Goal: Navigation & Orientation: Find specific page/section

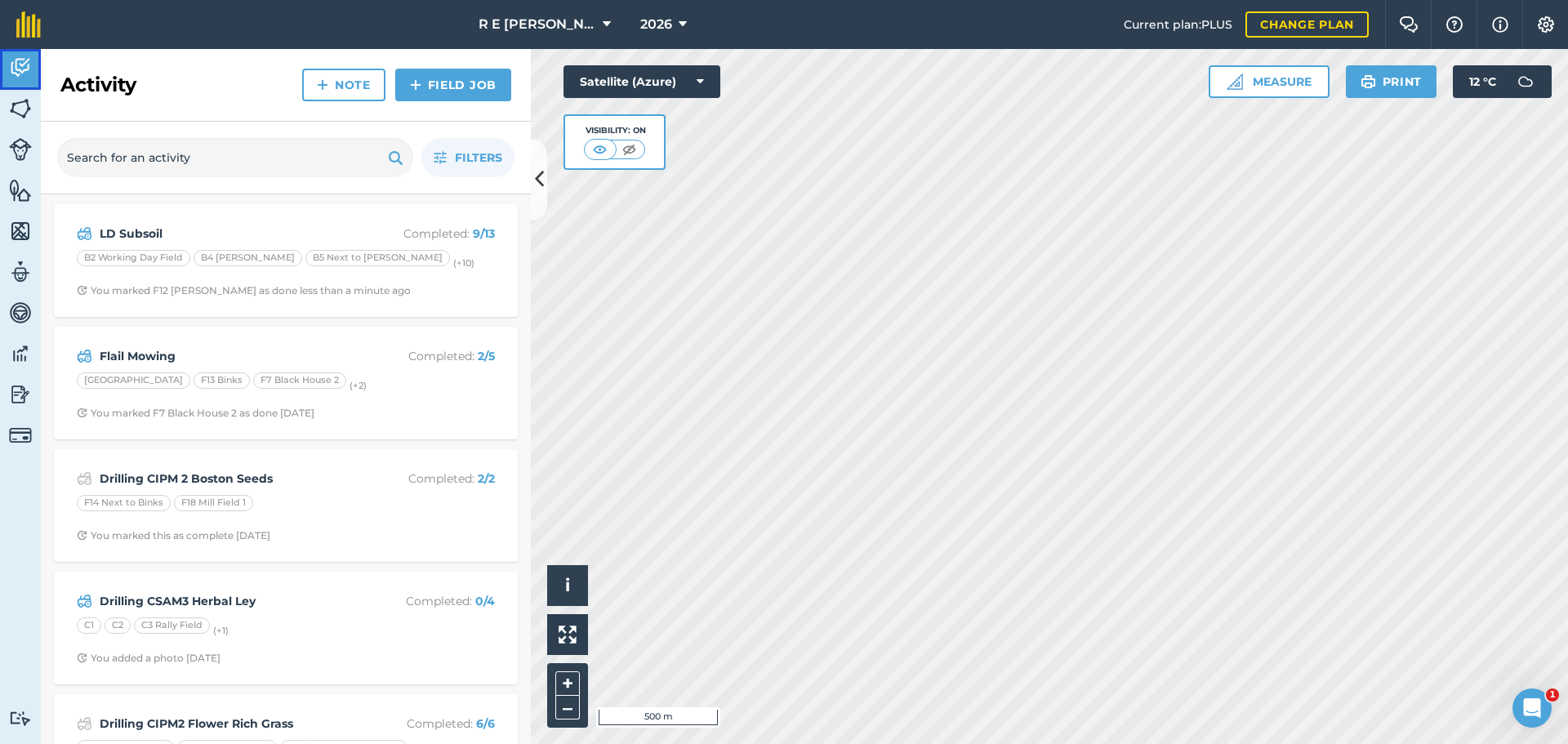
click at [26, 77] on img at bounding box center [20, 68] width 23 height 25
click at [15, 118] on img at bounding box center [20, 108] width 23 height 25
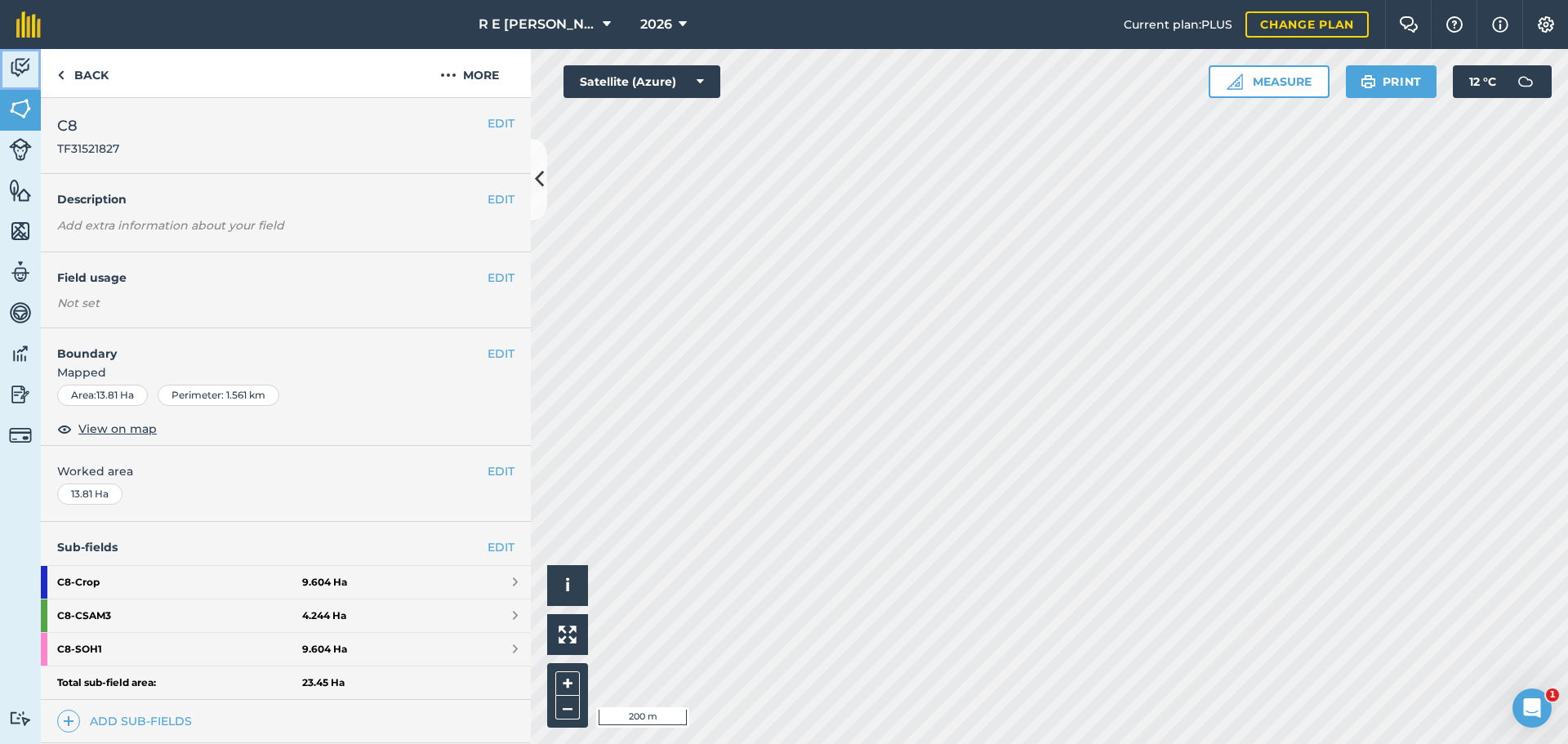
click at [15, 67] on img at bounding box center [20, 68] width 23 height 25
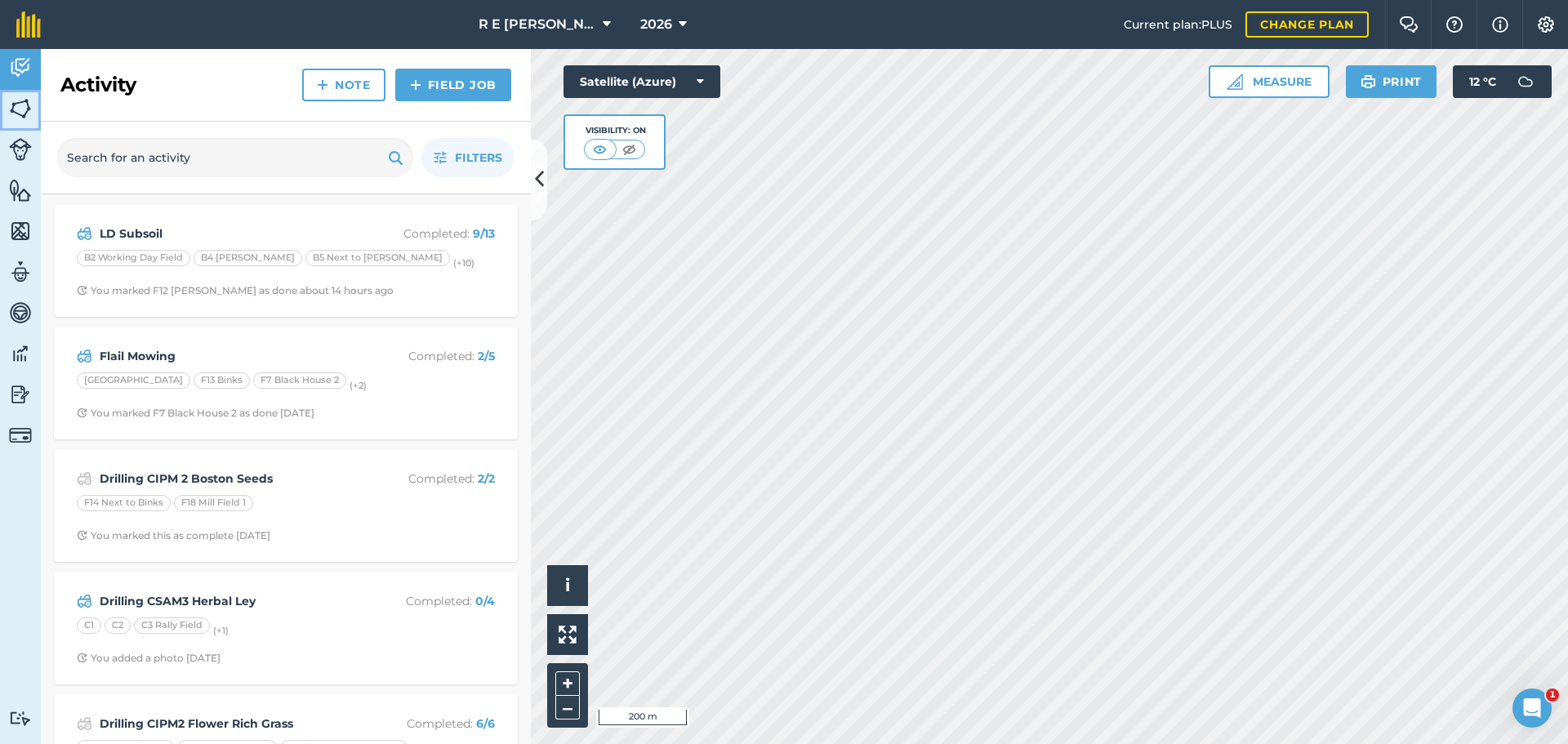
click at [32, 114] on link "Fields" at bounding box center [20, 110] width 41 height 41
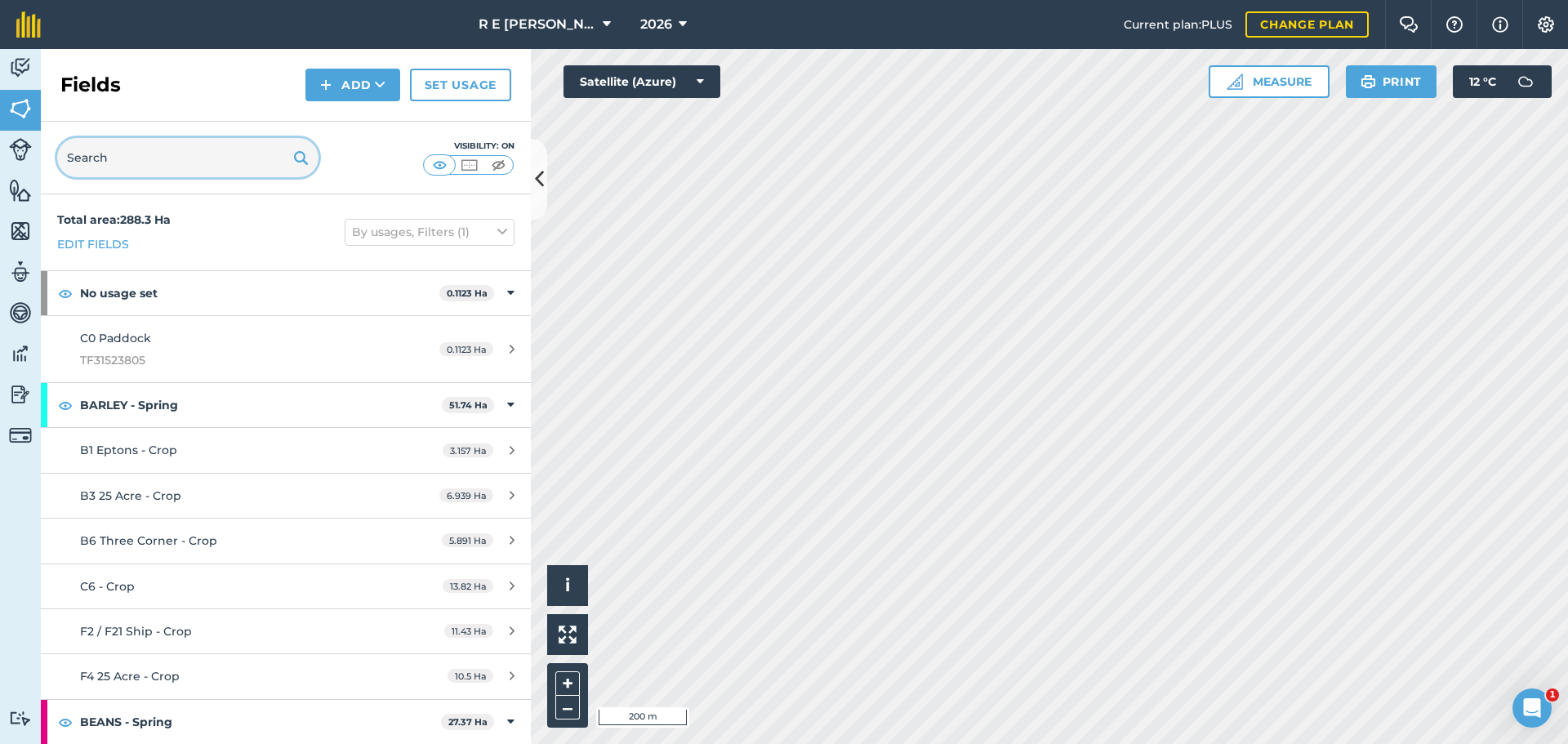
click at [118, 159] on input "text" at bounding box center [188, 158] width 262 height 40
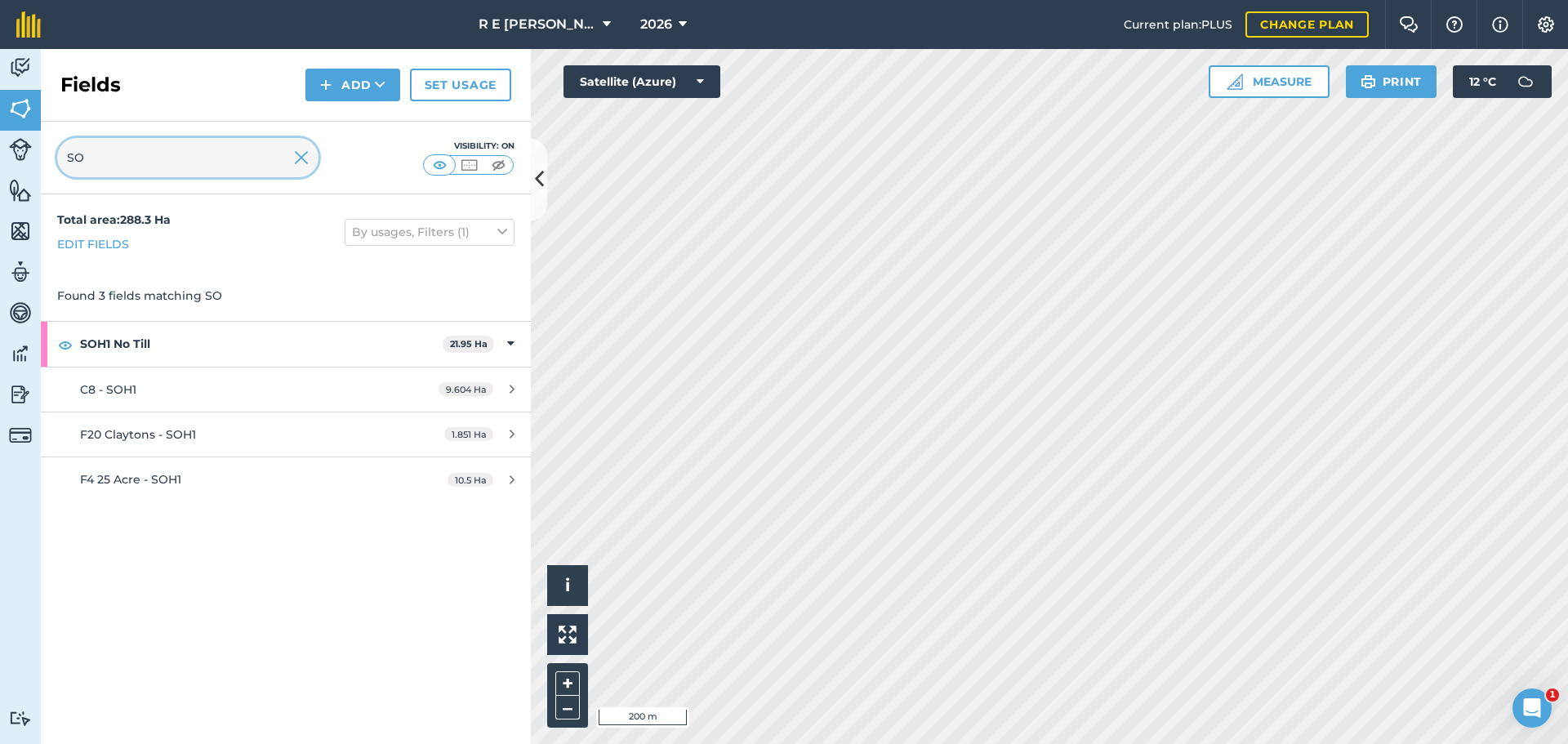
type input "SO"
click at [304, 158] on img at bounding box center [301, 158] width 15 height 19
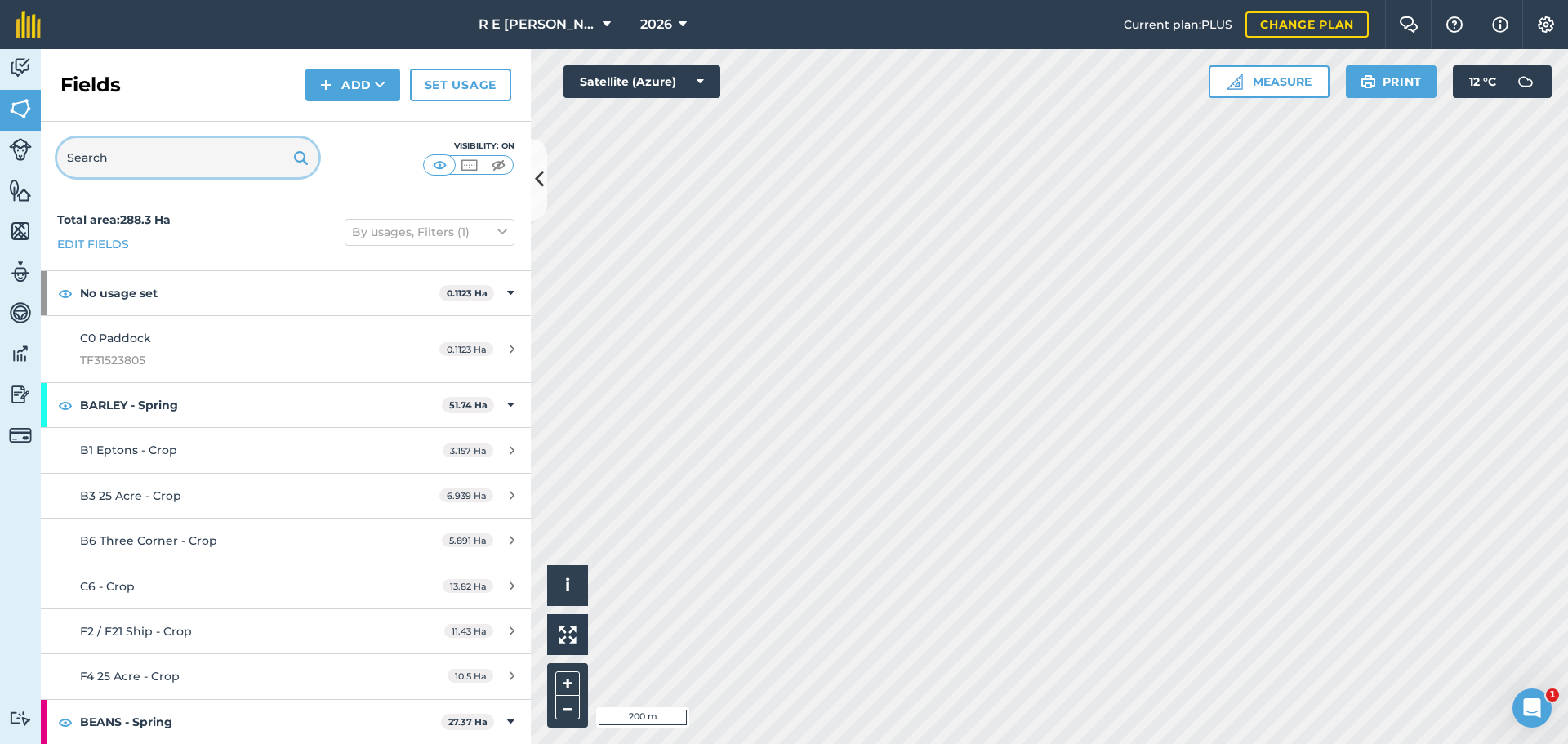
click at [158, 164] on input "text" at bounding box center [188, 158] width 262 height 40
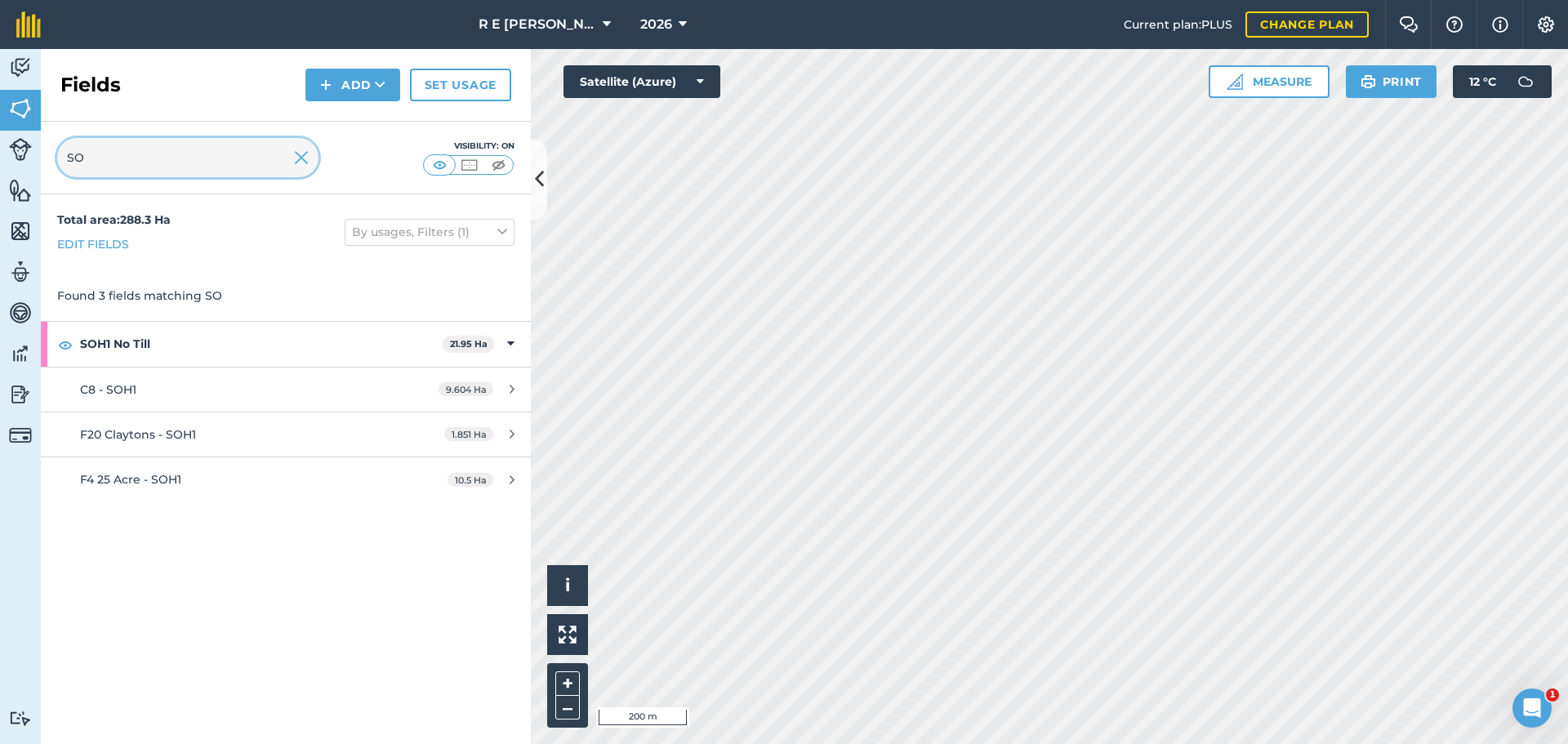
type input "SO"
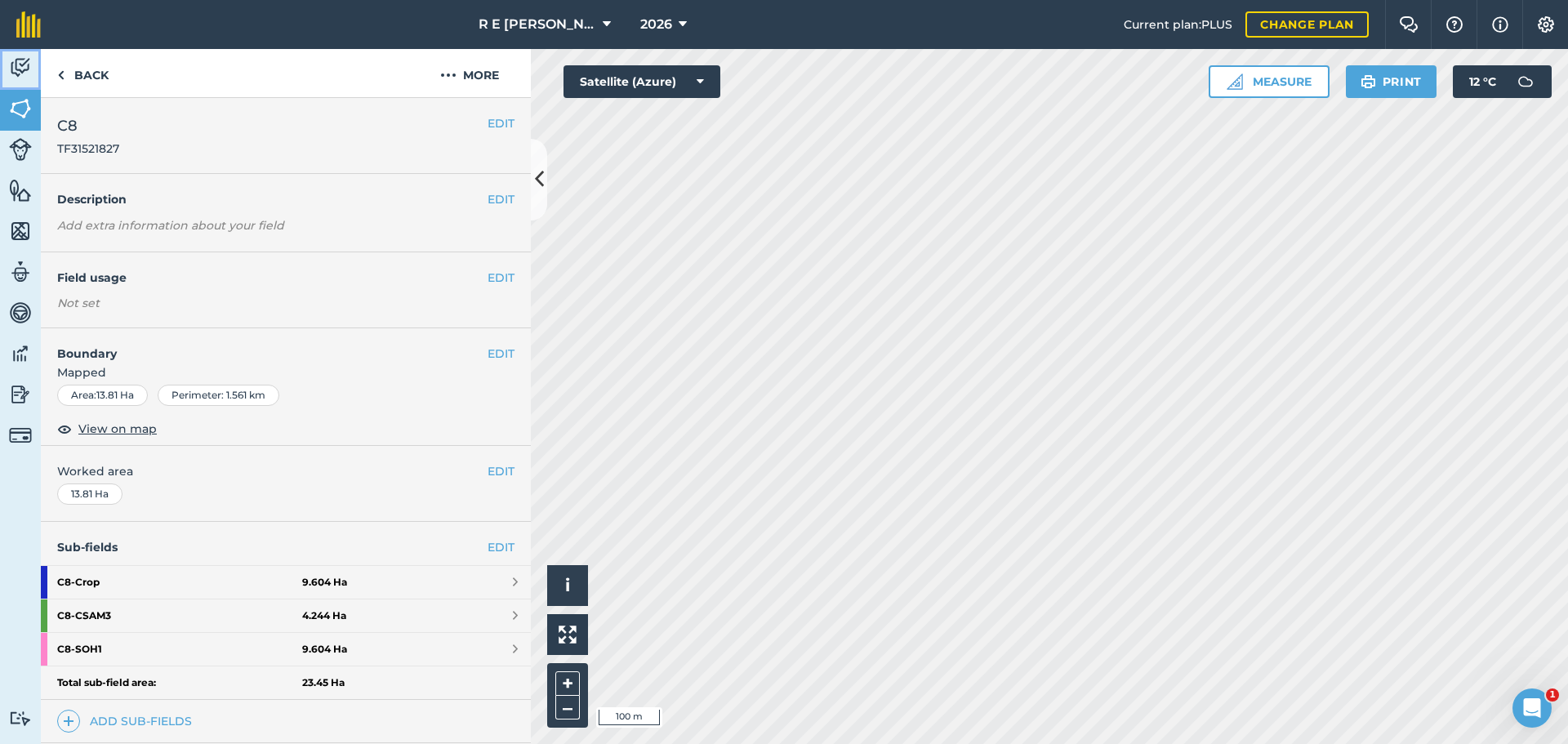
click at [19, 77] on img at bounding box center [20, 68] width 23 height 25
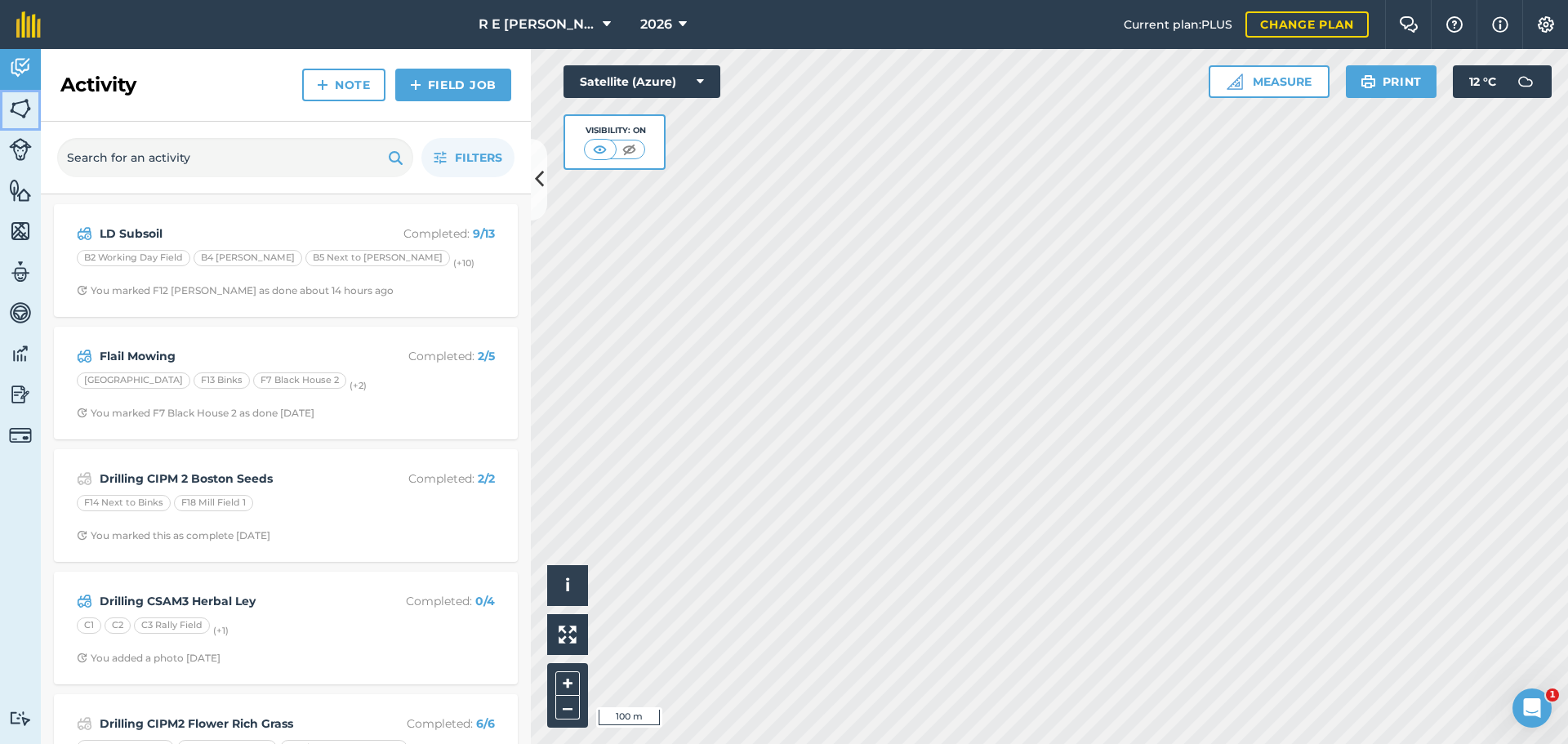
click at [19, 108] on img at bounding box center [20, 108] width 23 height 25
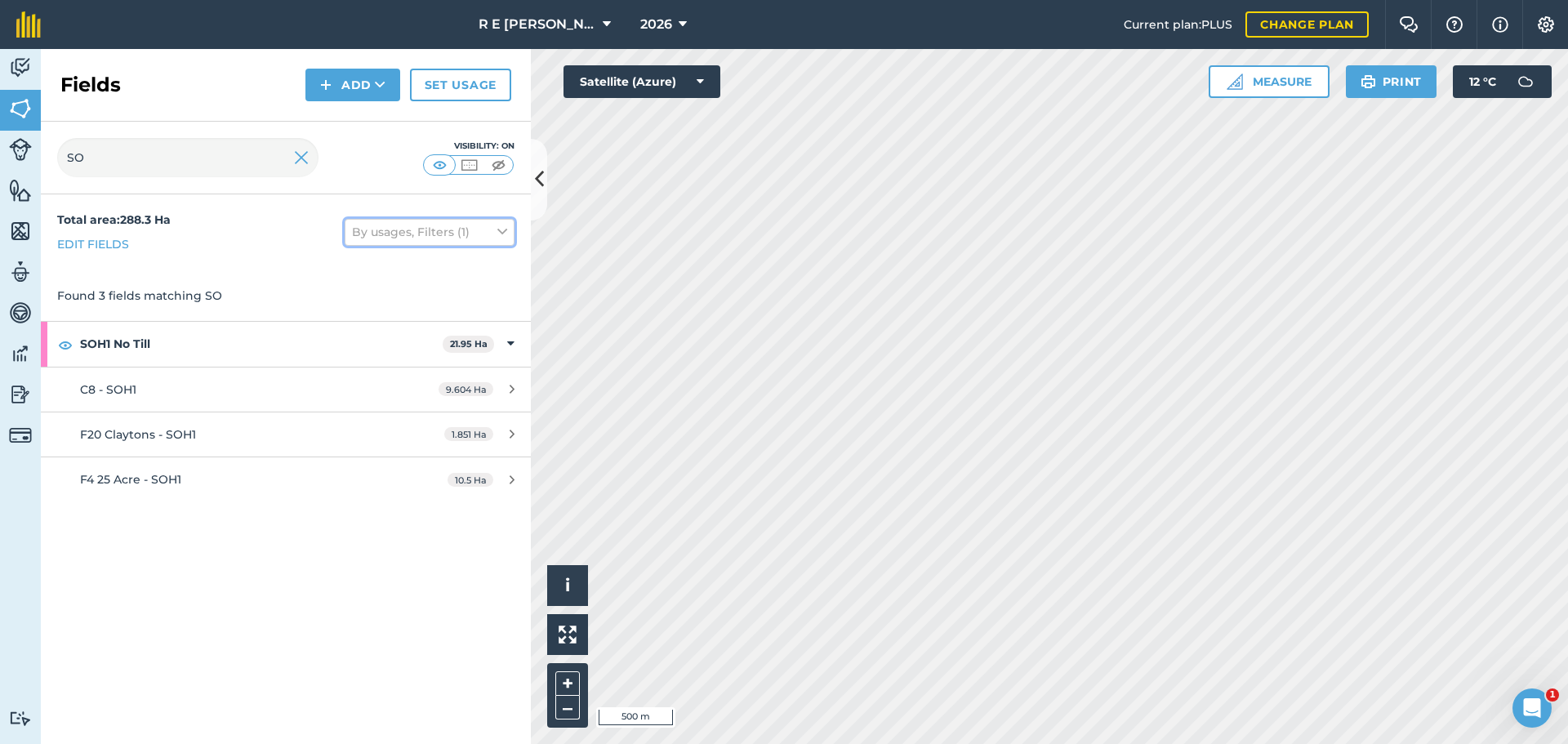
click at [442, 237] on button "By usages, Filters (1)" at bounding box center [429, 232] width 170 height 26
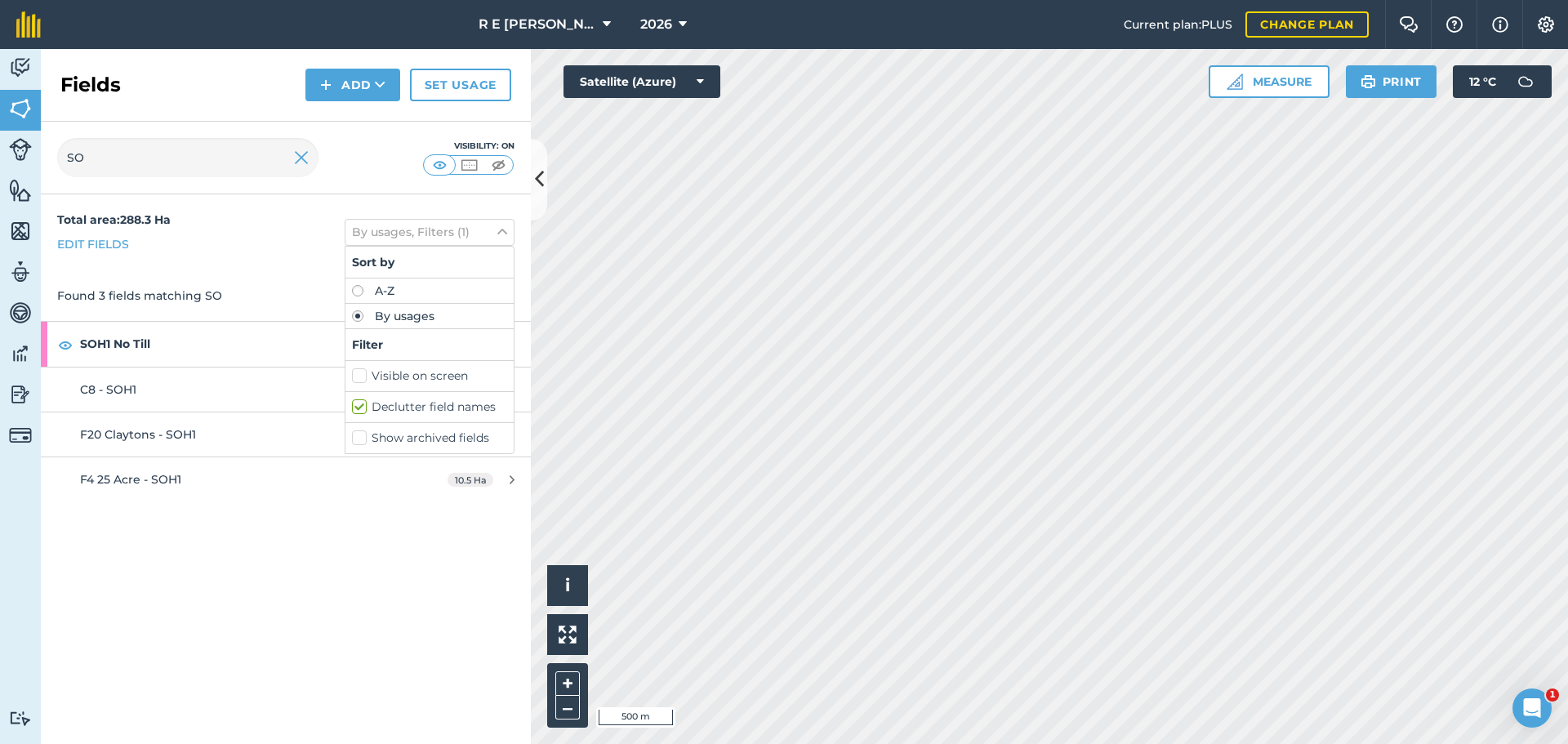
click at [359, 438] on label "Show archived fields" at bounding box center [430, 438] width 155 height 17
click at [359, 438] on input "Show archived fields" at bounding box center [358, 435] width 11 height 11
checkbox input "true"
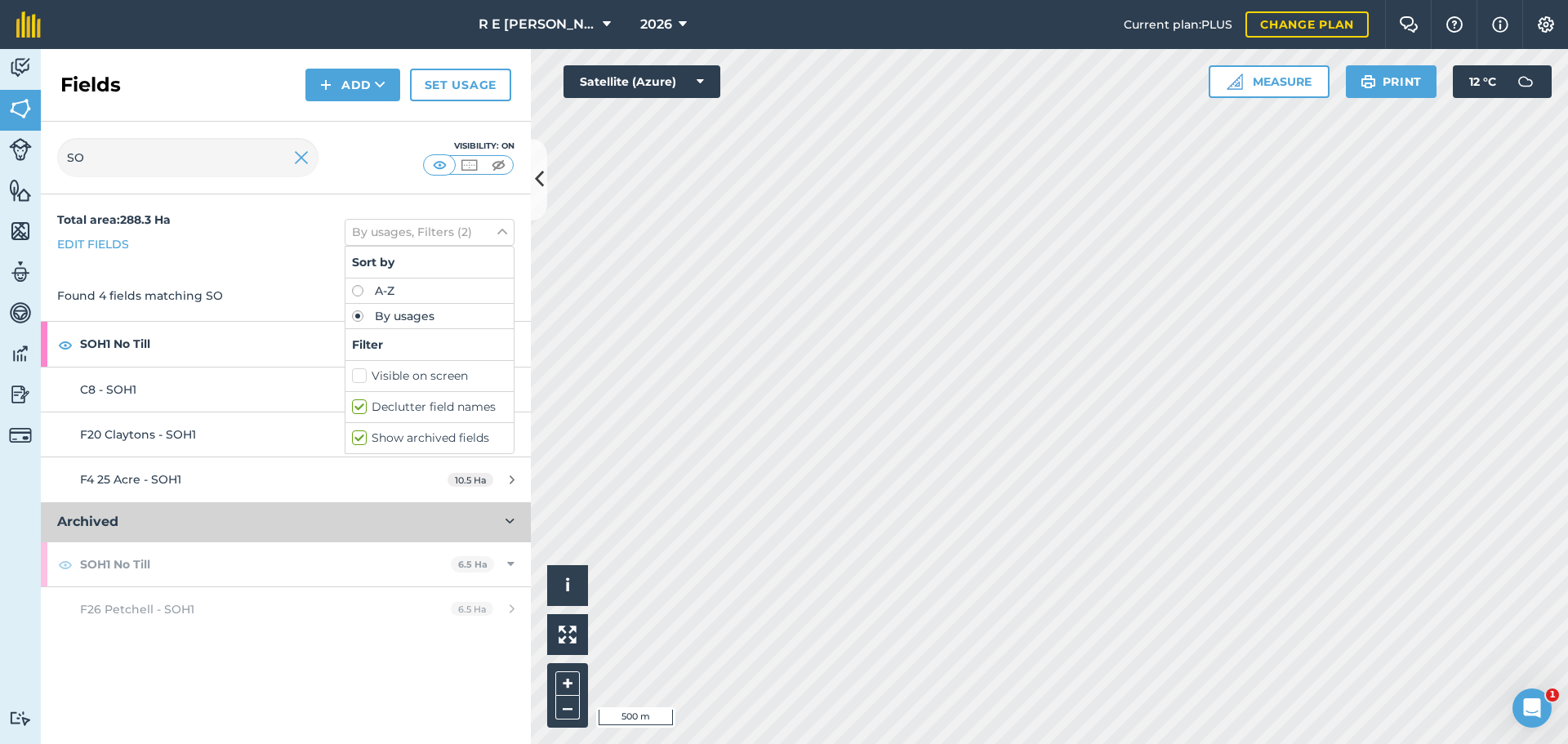
click at [266, 235] on div "Total area : 288.3 Ha Edit fields By usages, Filters (2) Sort by A-Z By usages …" at bounding box center [285, 232] width 490 height 76
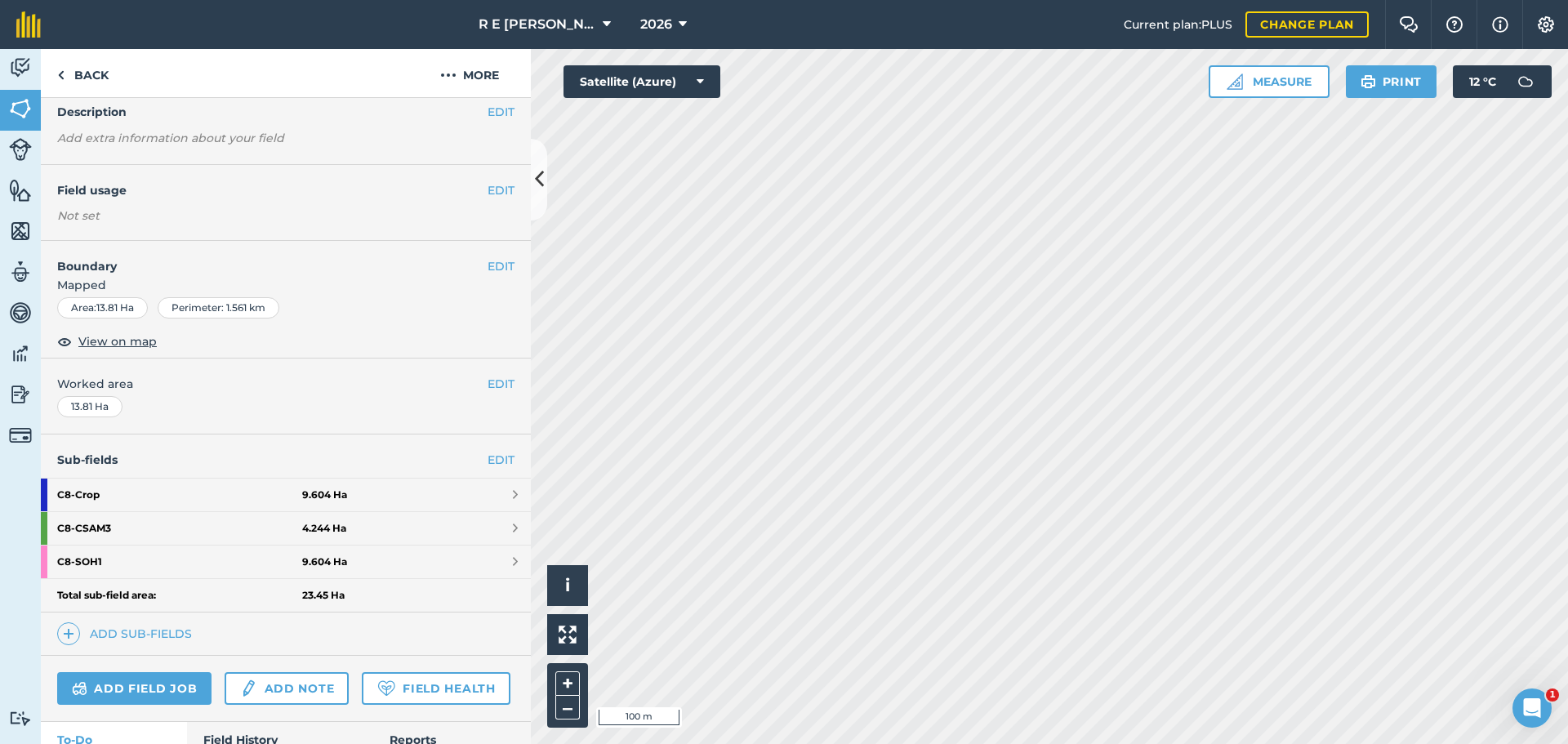
scroll to position [212, 0]
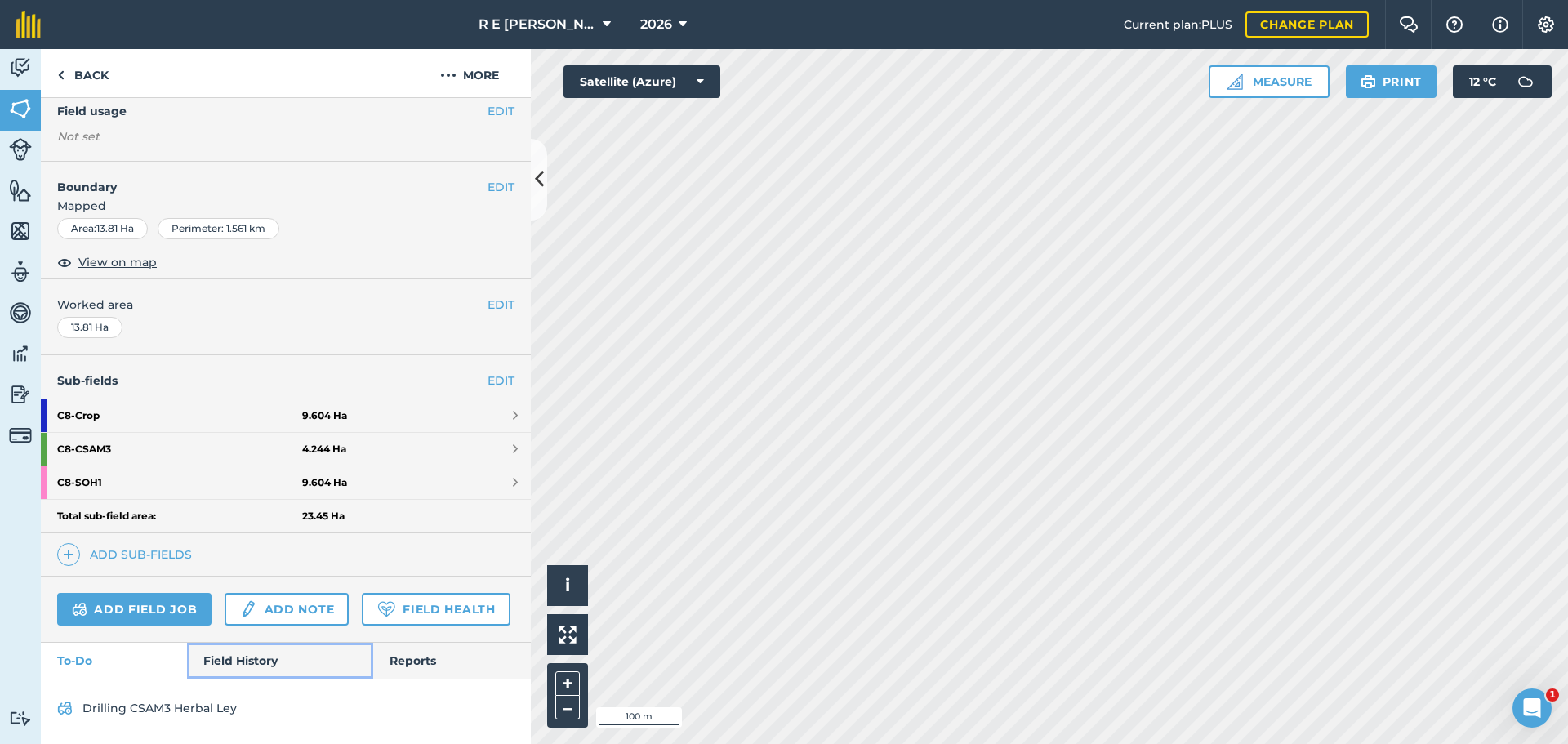
click at [248, 647] on link "Field History" at bounding box center [279, 660] width 185 height 36
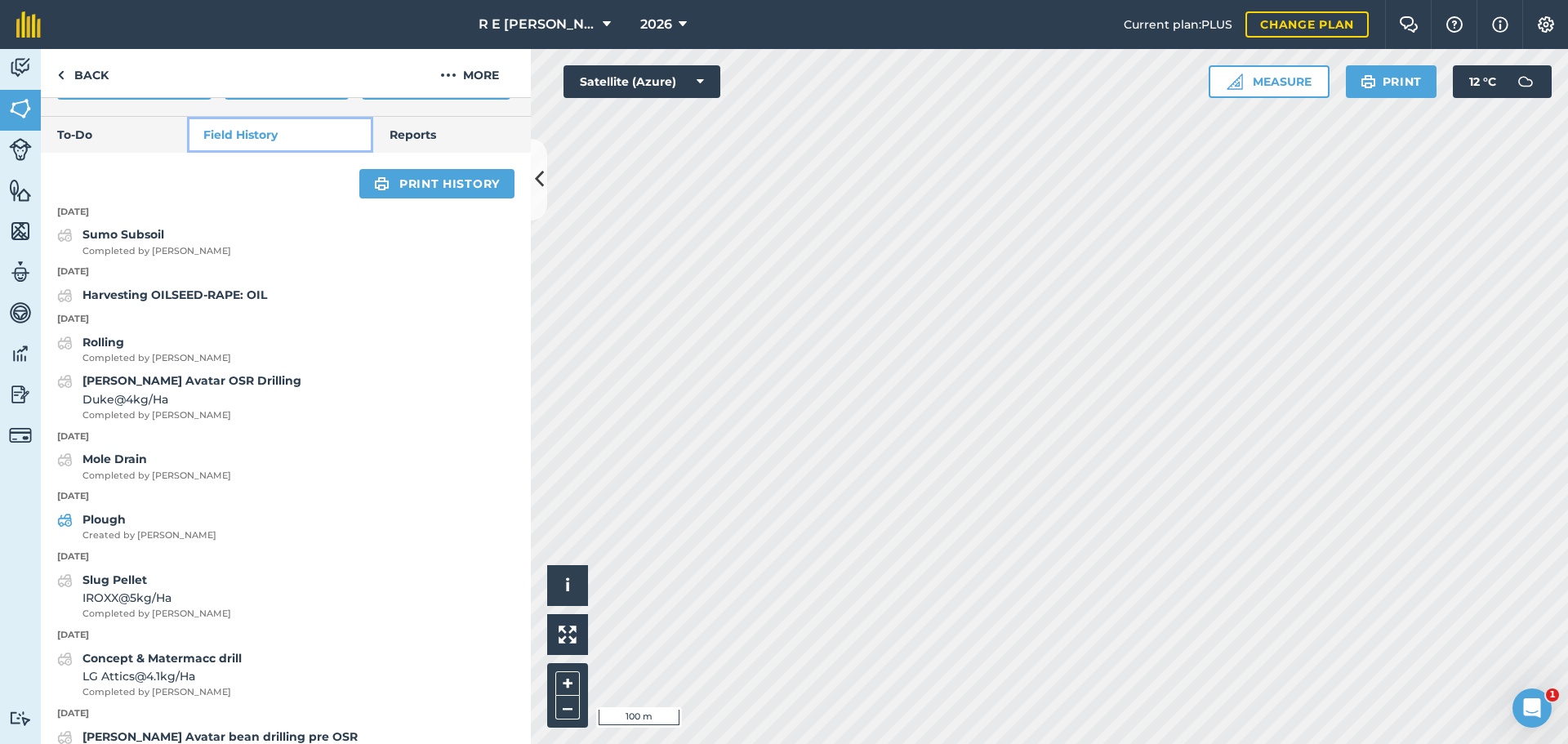
scroll to position [611, 0]
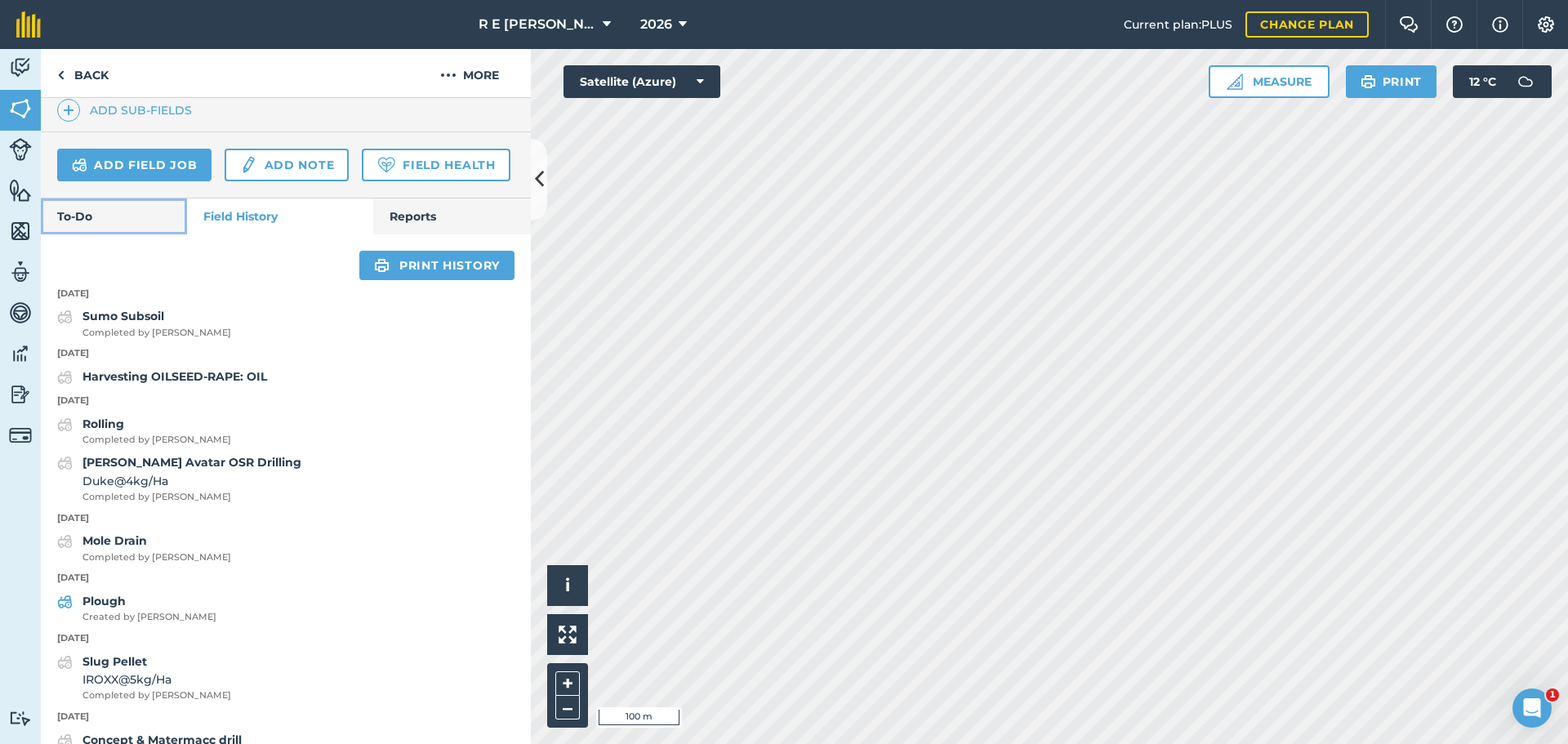
click at [93, 234] on link "To-Do" at bounding box center [114, 216] width 146 height 36
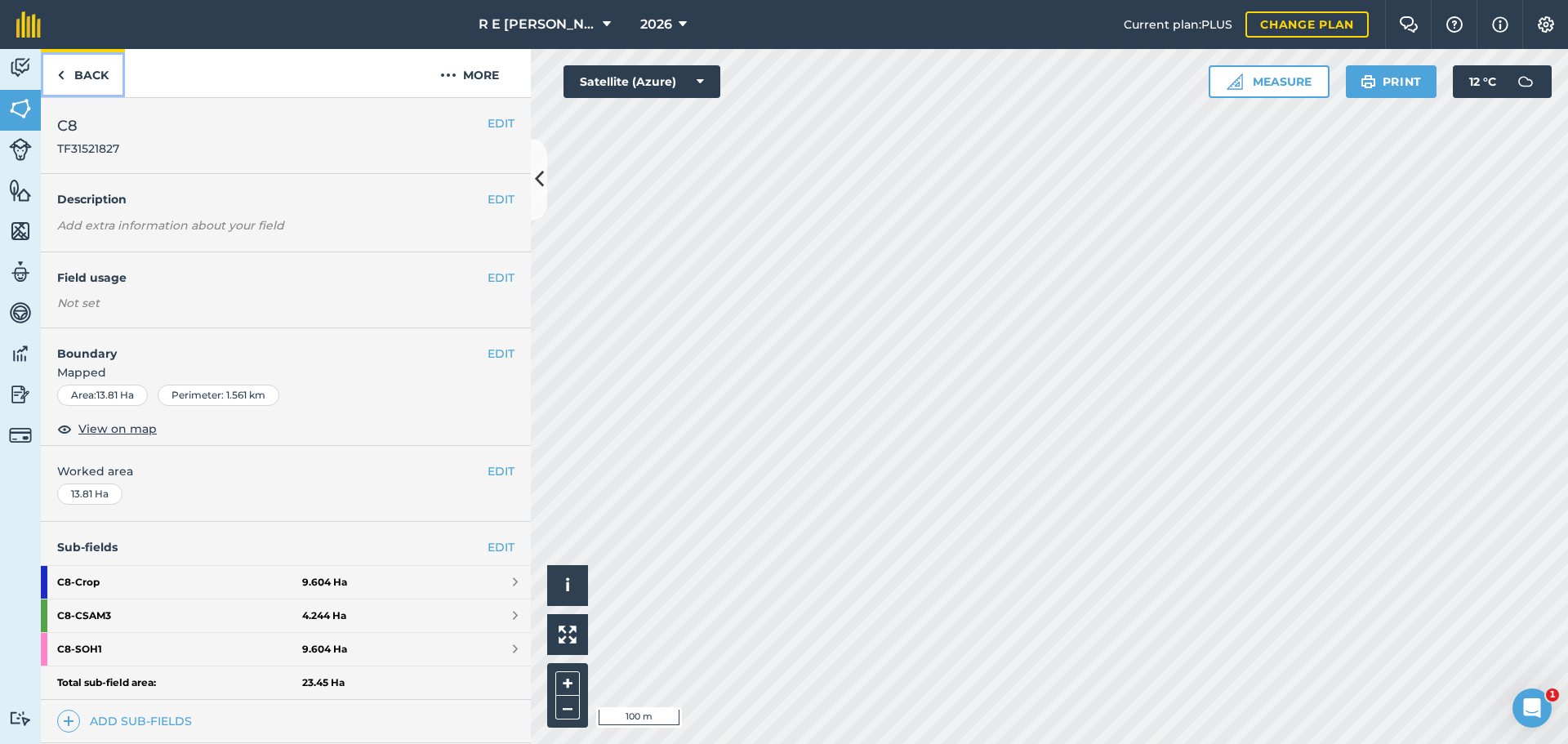
click at [79, 84] on link "Back" at bounding box center [83, 73] width 85 height 48
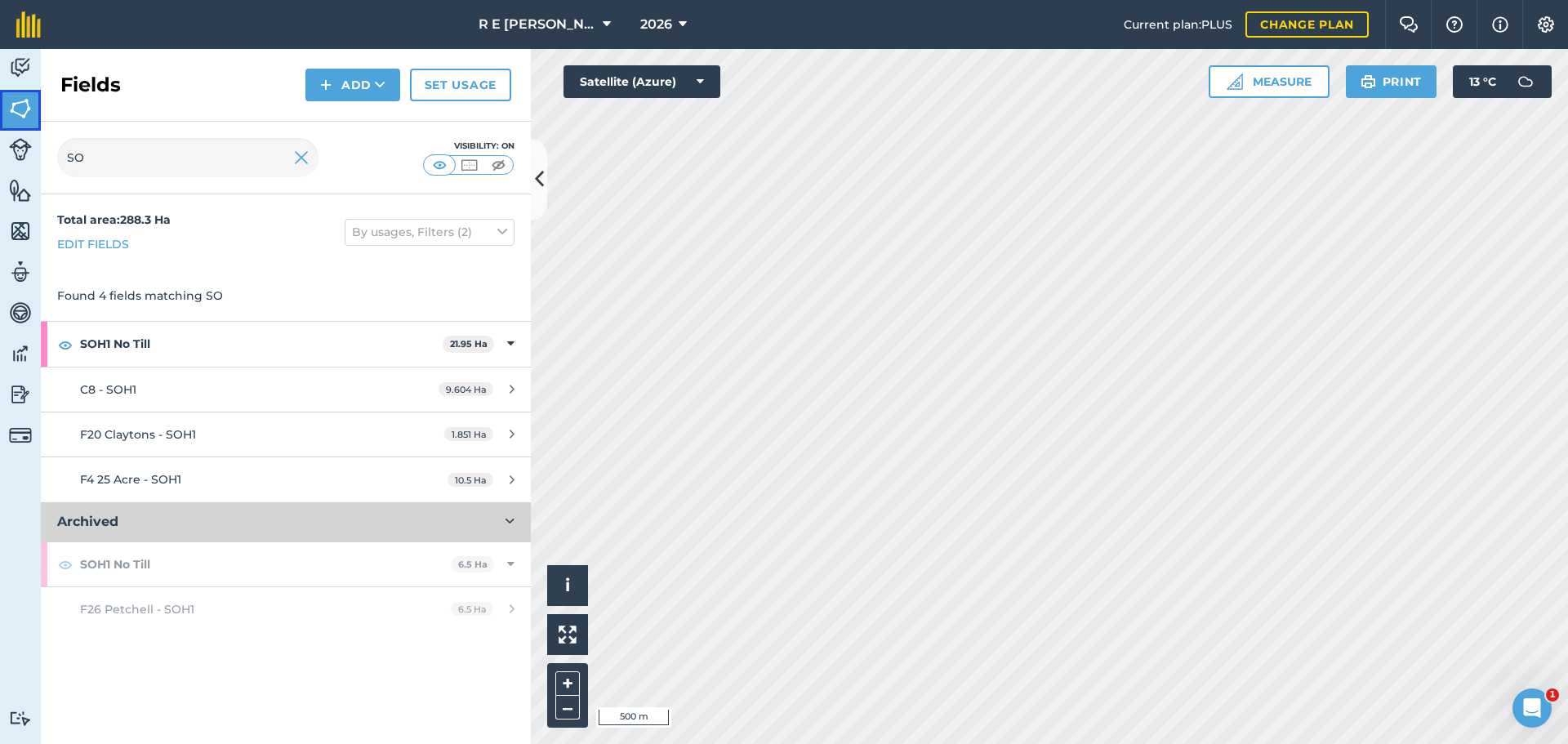
click at [22, 114] on img at bounding box center [20, 108] width 23 height 25
click at [21, 76] on img at bounding box center [20, 68] width 23 height 25
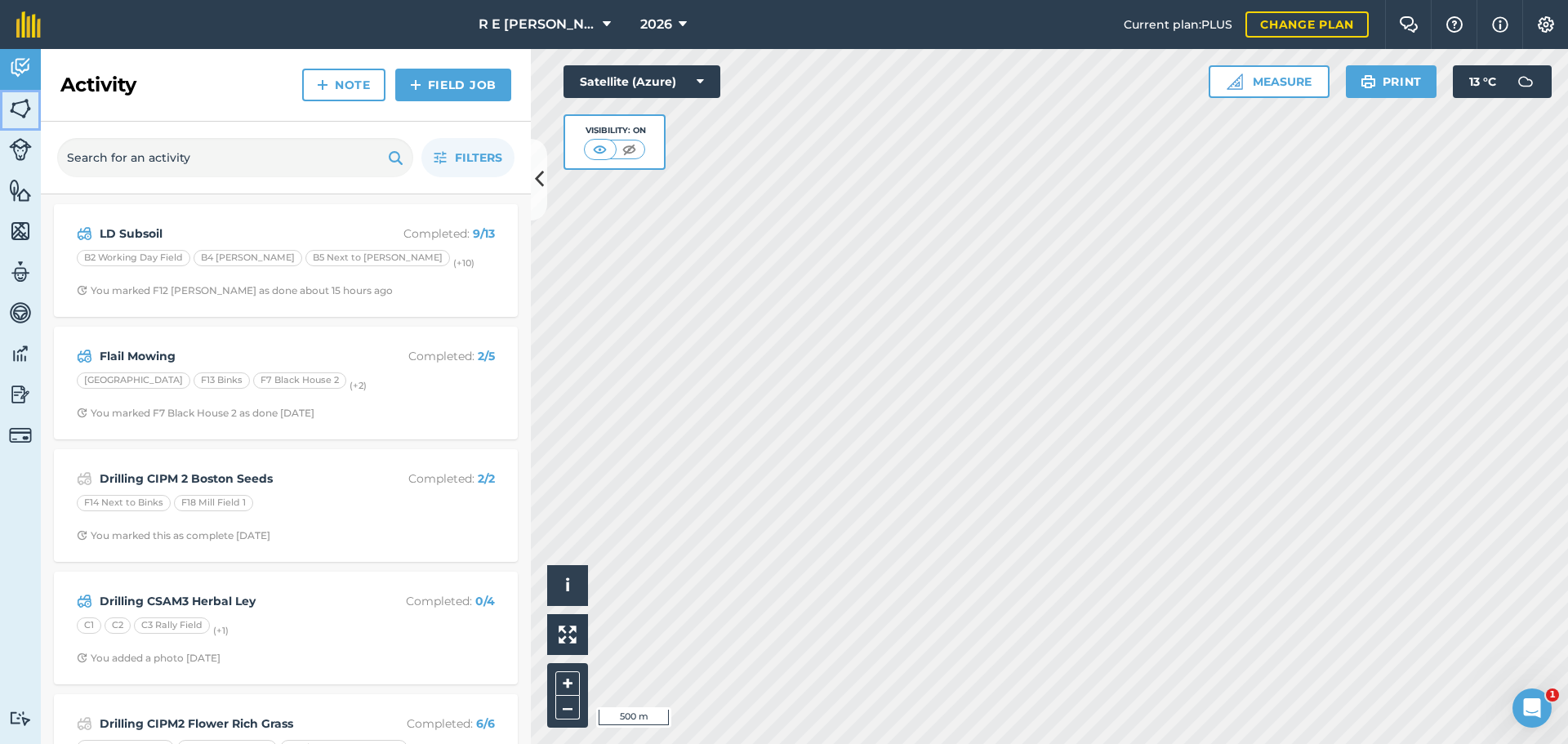
click at [27, 110] on img at bounding box center [20, 108] width 23 height 25
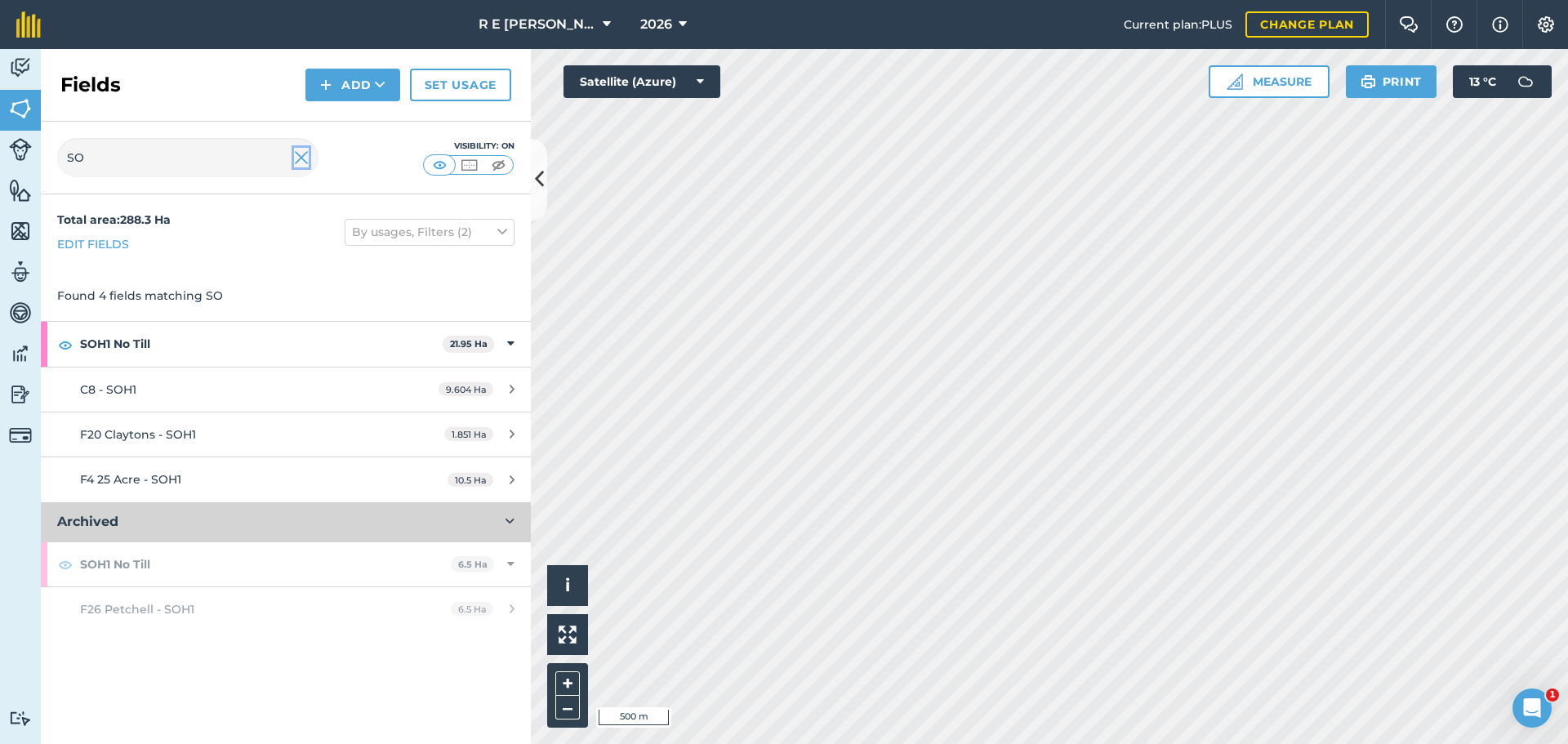
click at [295, 162] on img at bounding box center [301, 158] width 15 height 19
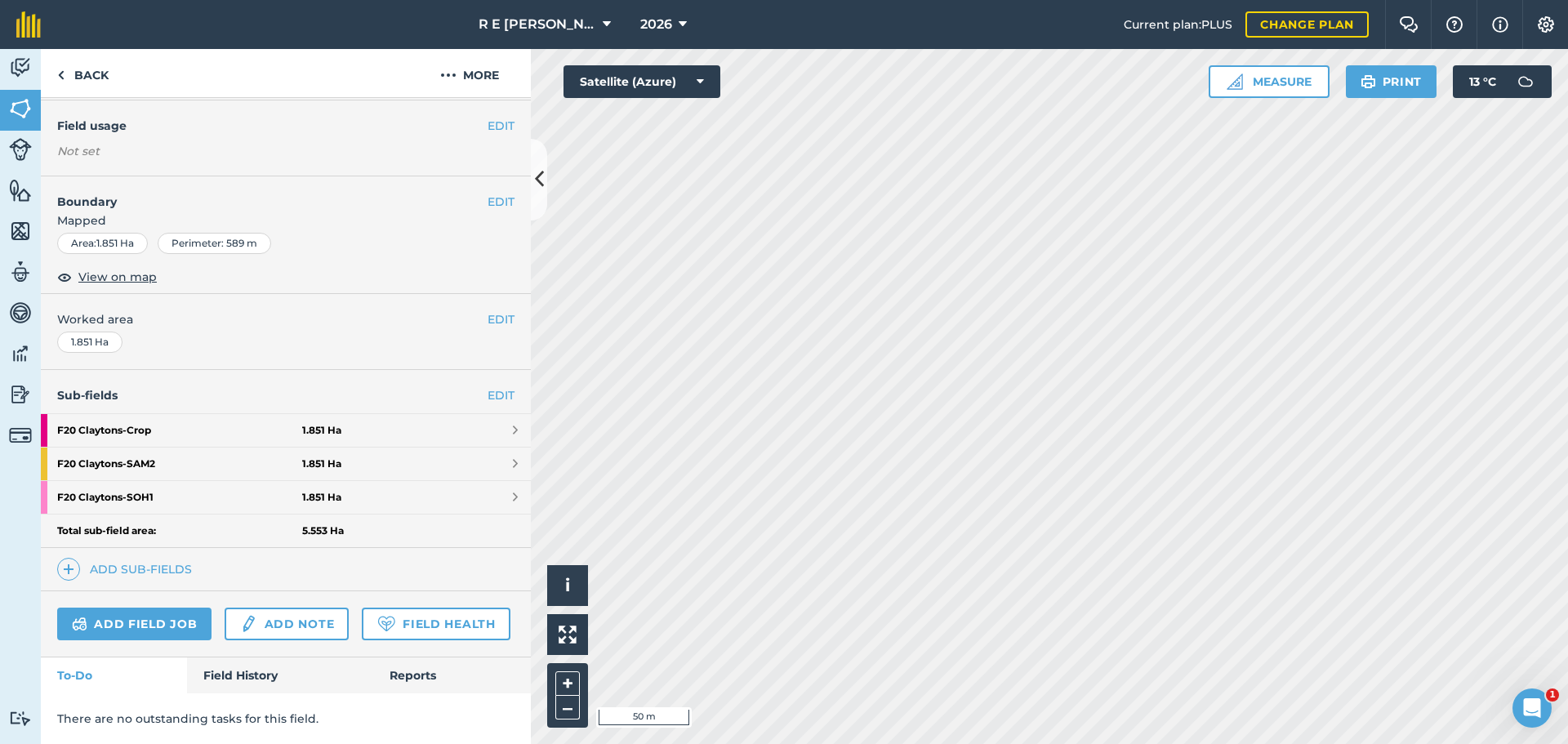
scroll to position [197, 0]
click at [243, 668] on link "Field History" at bounding box center [279, 674] width 185 height 36
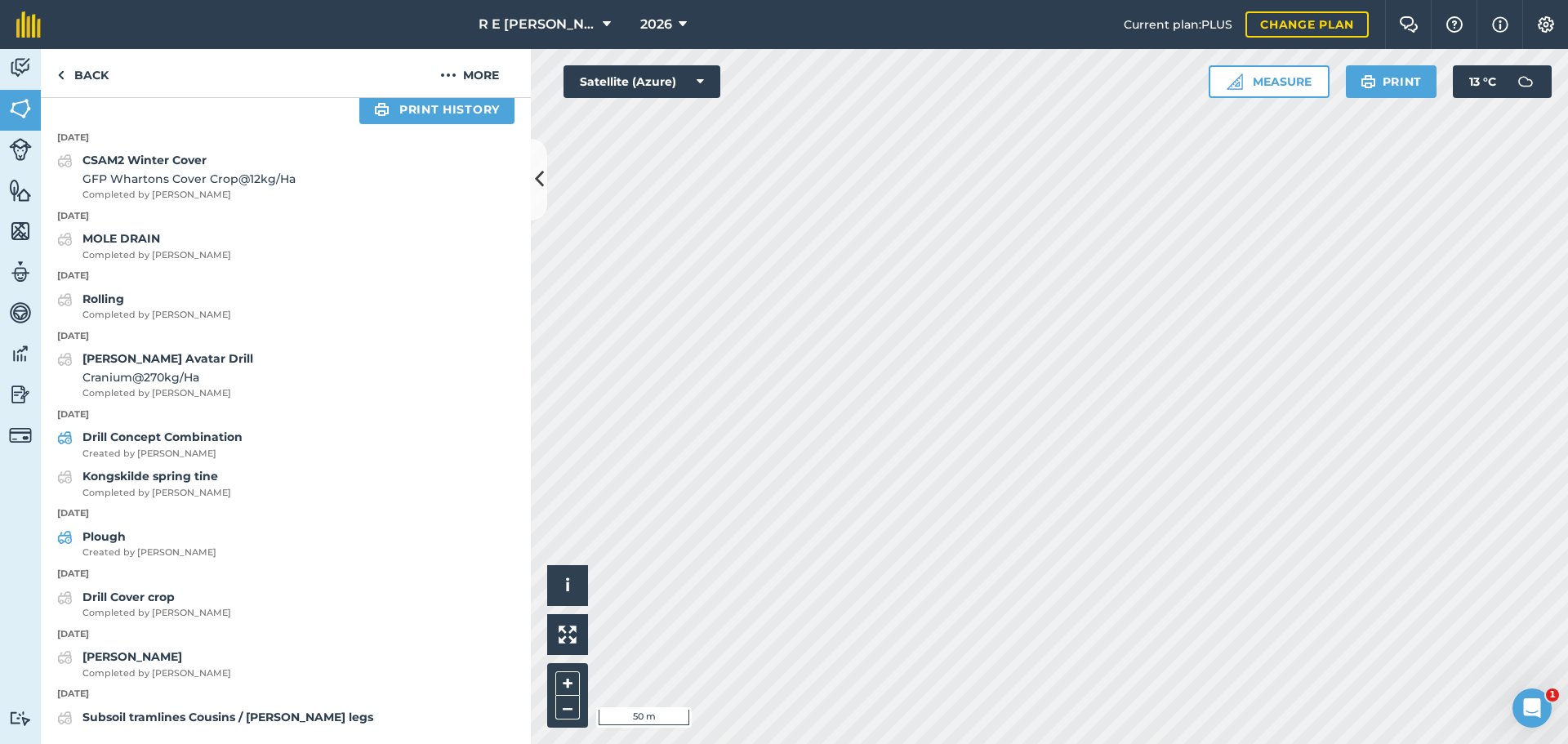
scroll to position [813, 0]
click at [154, 443] on strong "Drill Concept Combination" at bounding box center [163, 437] width 160 height 15
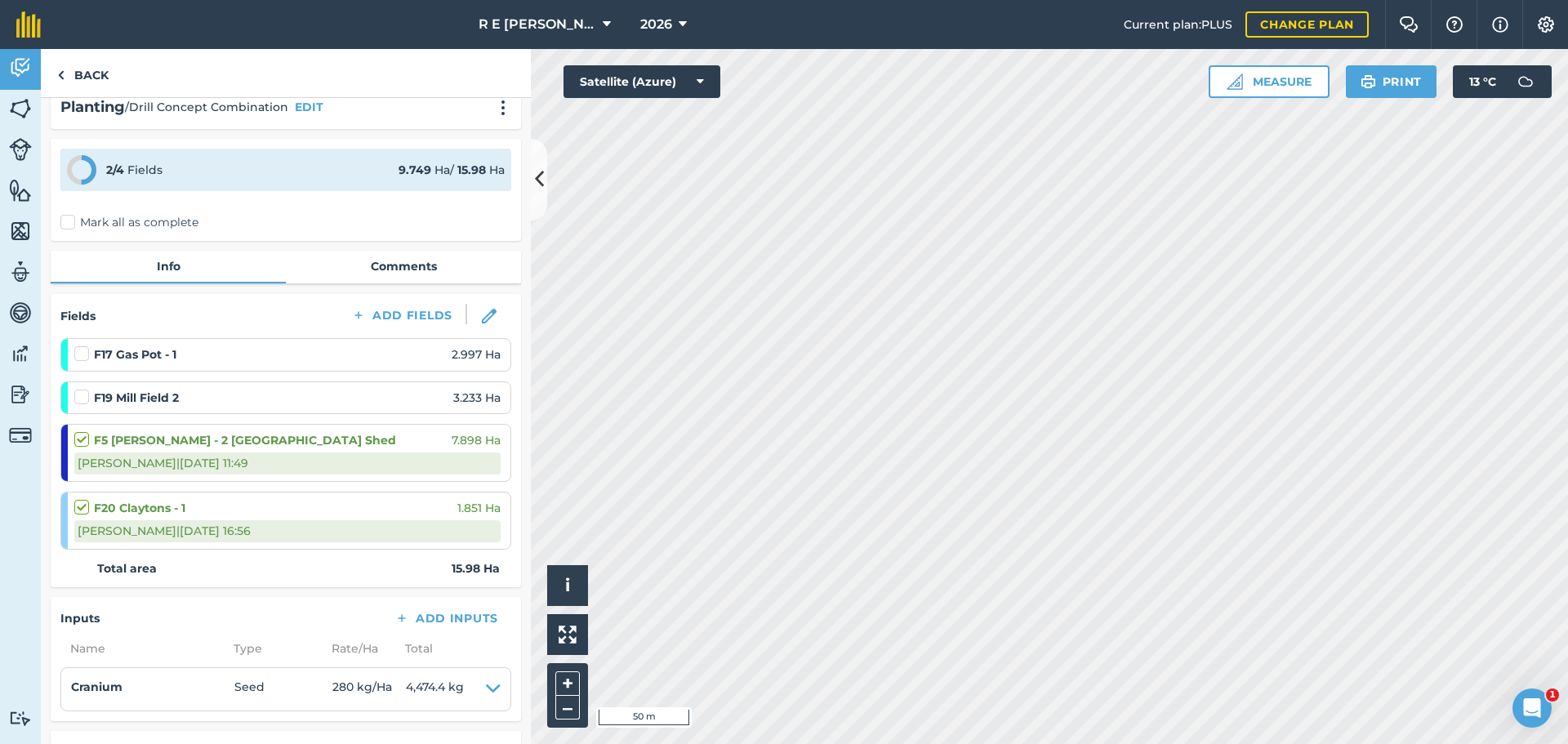
scroll to position [11, 0]
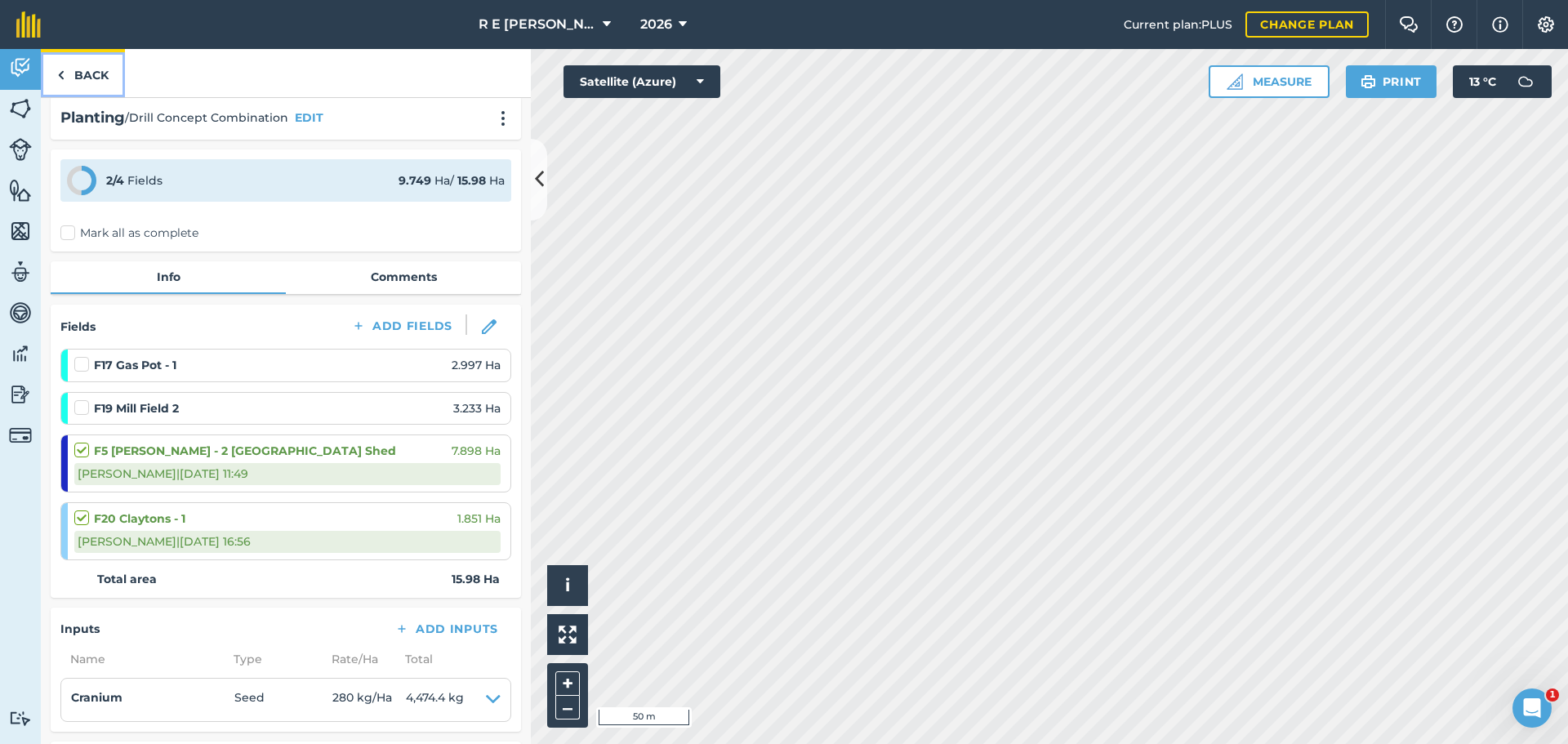
click at [80, 85] on link "Back" at bounding box center [83, 73] width 85 height 48
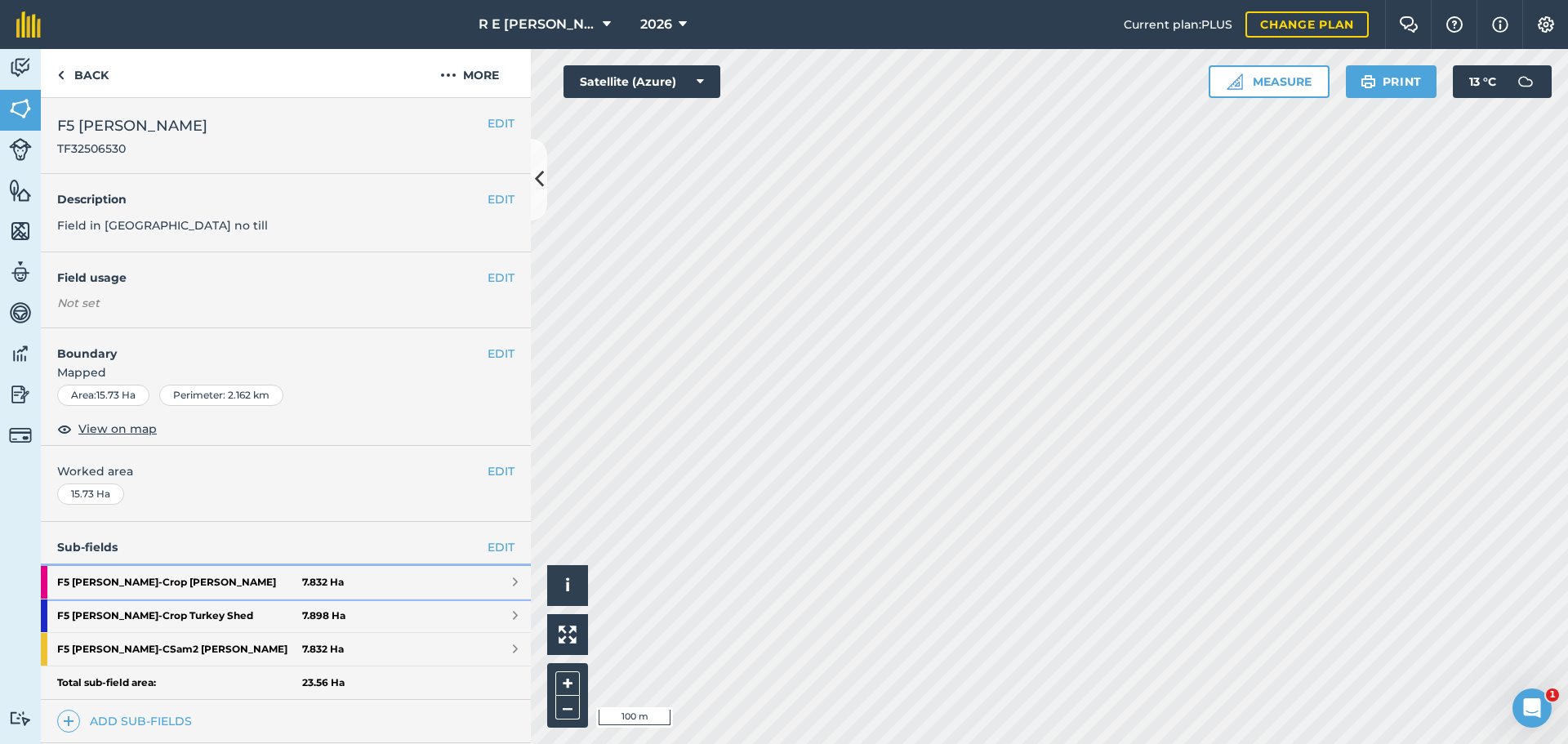
click at [172, 580] on strong "F5 [PERSON_NAME] - [GEOGRAPHIC_DATA][PERSON_NAME]" at bounding box center [180, 582] width 245 height 33
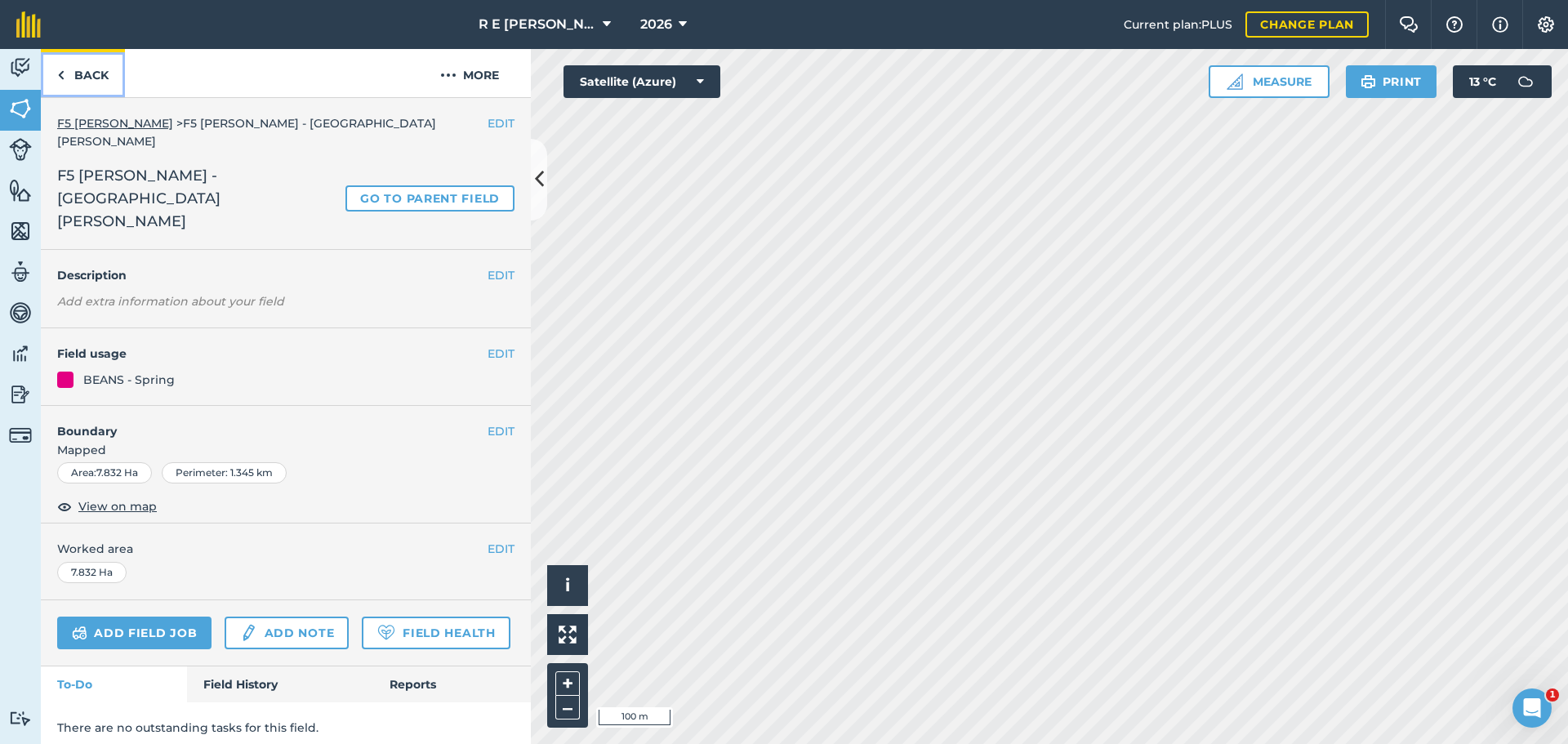
click at [85, 77] on link "Back" at bounding box center [83, 73] width 85 height 48
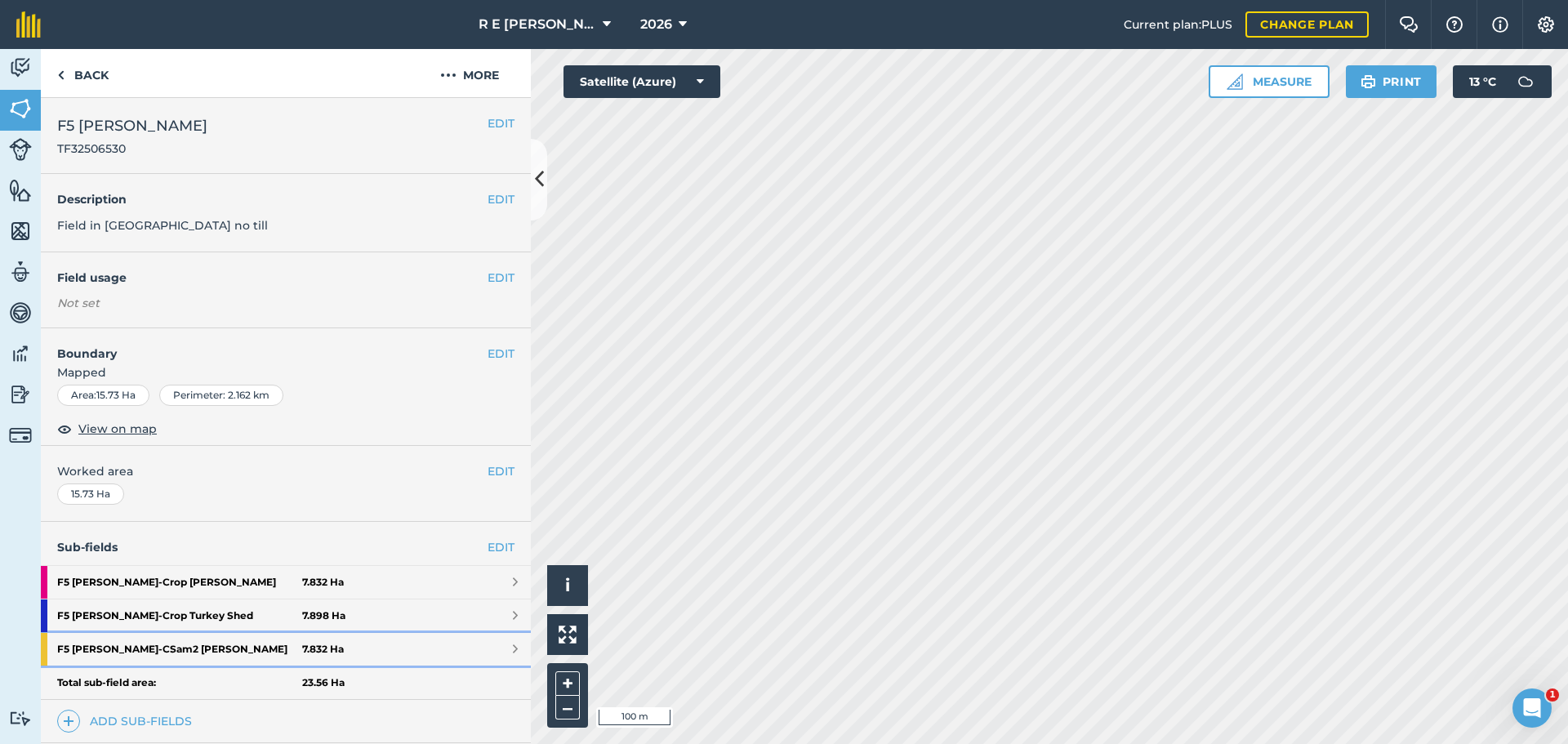
click at [137, 652] on strong "F5 [PERSON_NAME] - CSam2 [PERSON_NAME]" at bounding box center [180, 649] width 245 height 33
